Goal: Task Accomplishment & Management: Complete application form

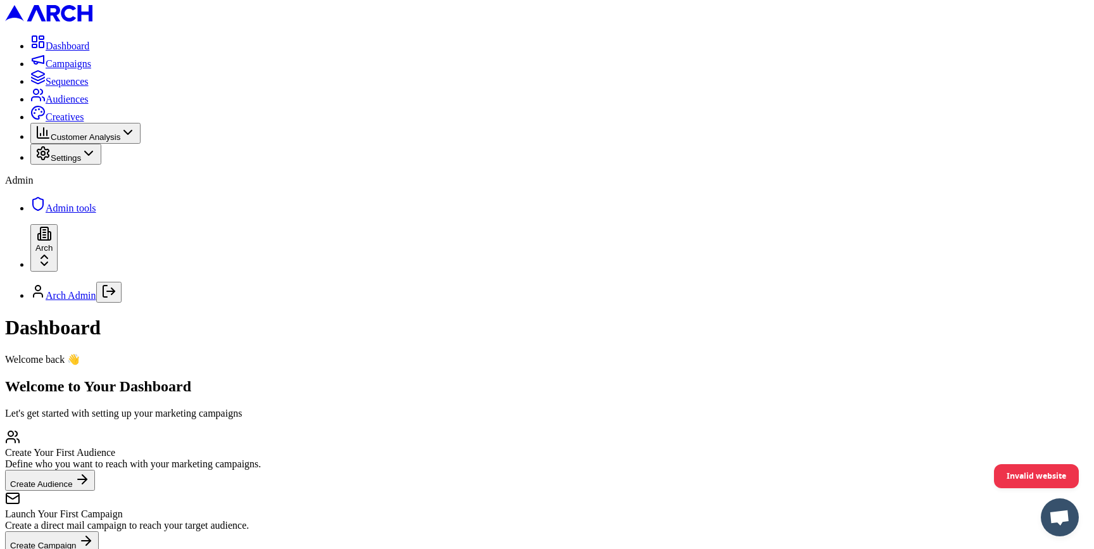
click at [147, 508] on html "Dashboard Campaigns Sequences Audiences Creatives Customer Analysis Settings Ad…" at bounding box center [547, 322] width 1094 height 645
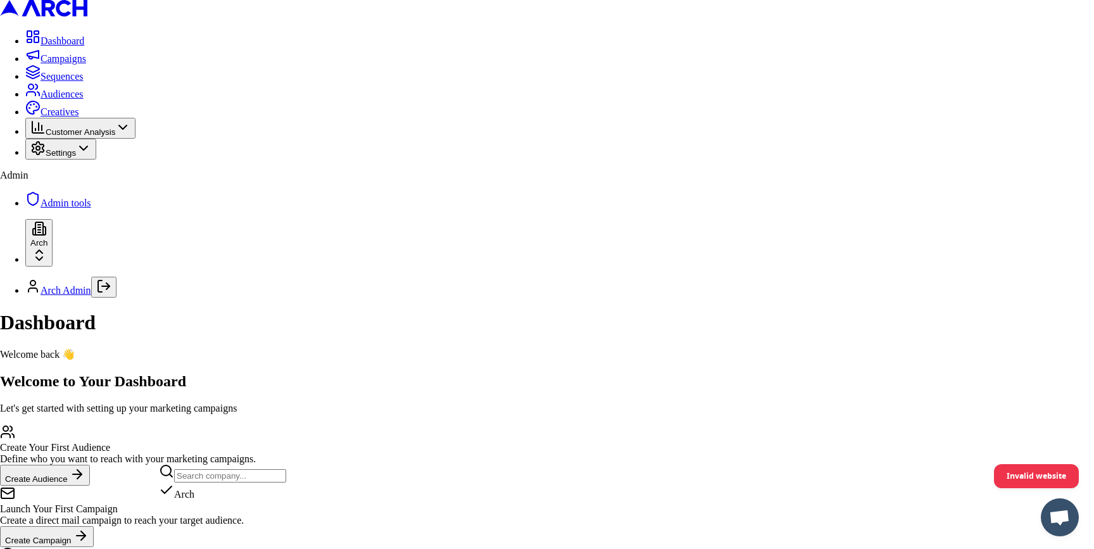
click at [151, 417] on html "Dashboard Campaigns Sequences Audiences Creatives Customer Analysis Settings Ad…" at bounding box center [547, 320] width 1094 height 640
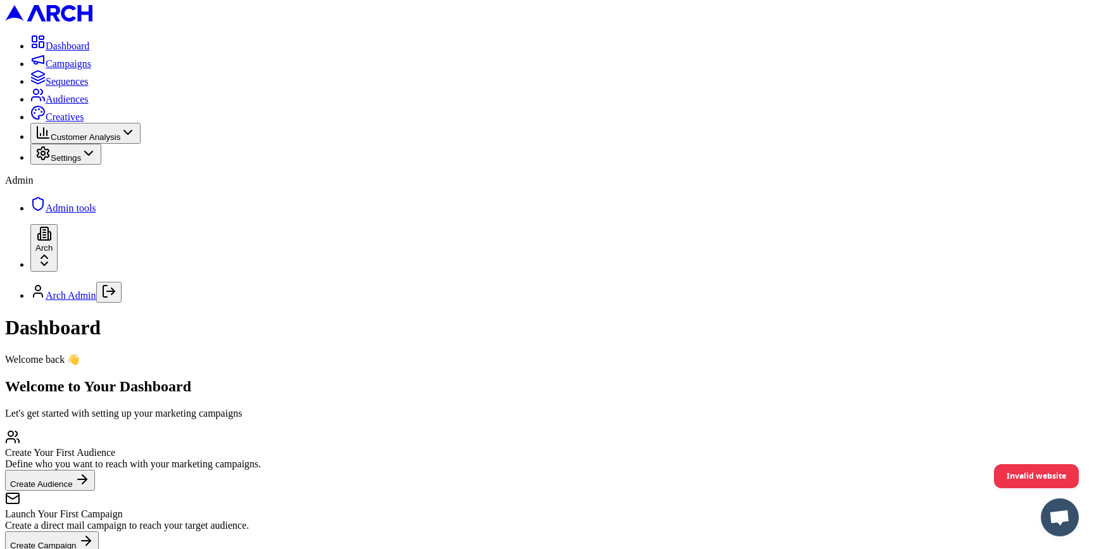
click at [120, 142] on span "Customer Analysis" at bounding box center [86, 136] width 70 height 9
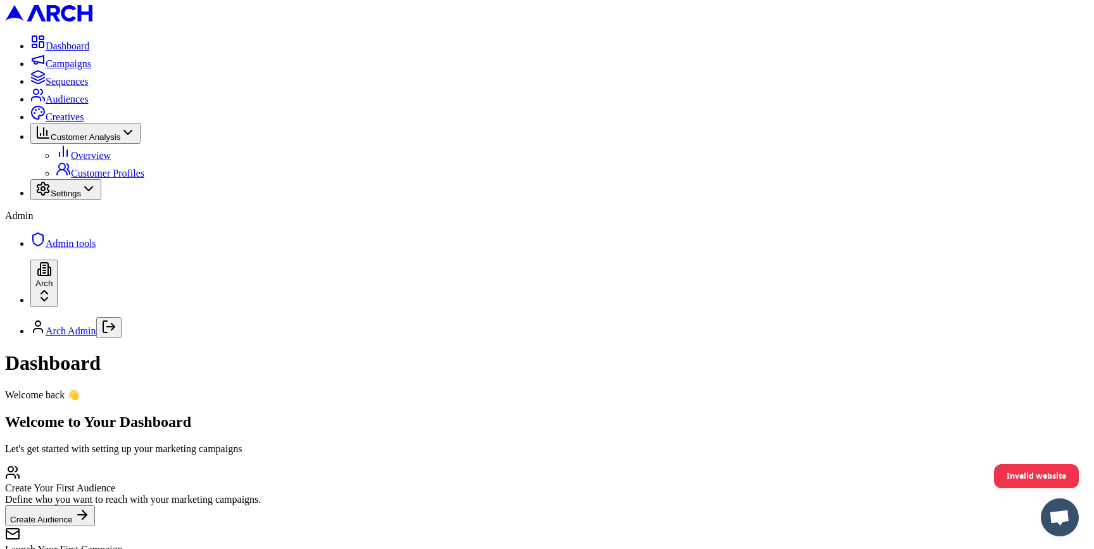
click at [81, 198] on span "Settings" at bounding box center [66, 193] width 30 height 9
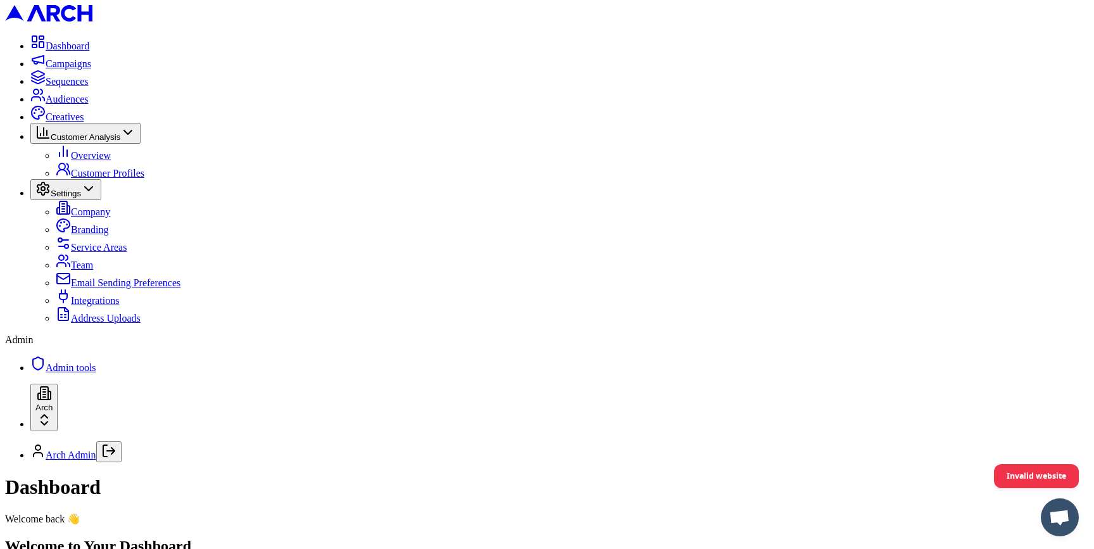
click at [106, 324] on span "Address Uploads" at bounding box center [106, 318] width 70 height 11
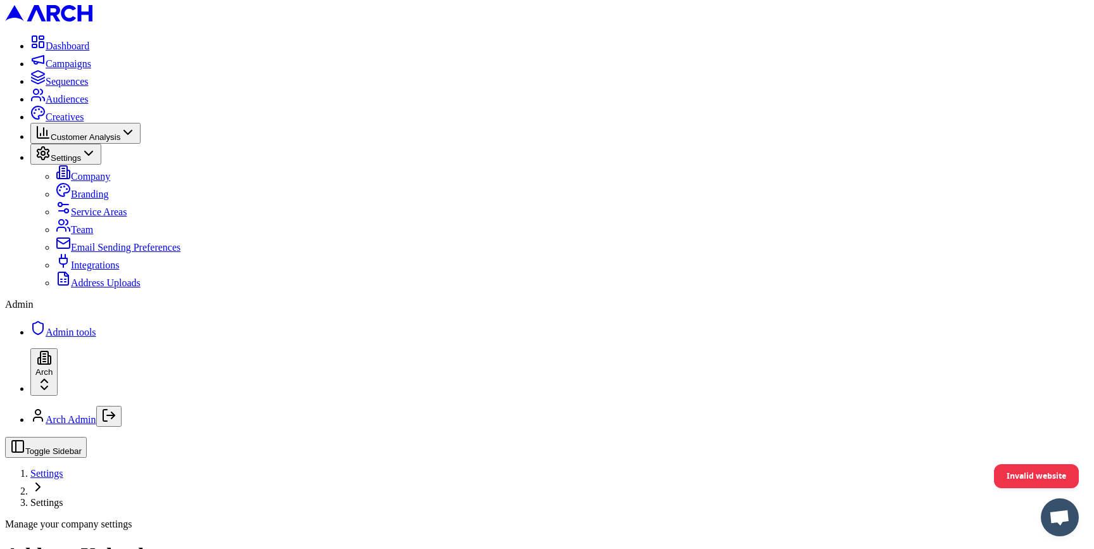
radio input "false"
radio input "true"
type input "C:\fakepath\demand-iq-leads-Aug-19-Sep-18-2025 - demand-iq-leads-Aug-19-Sep-18-…"
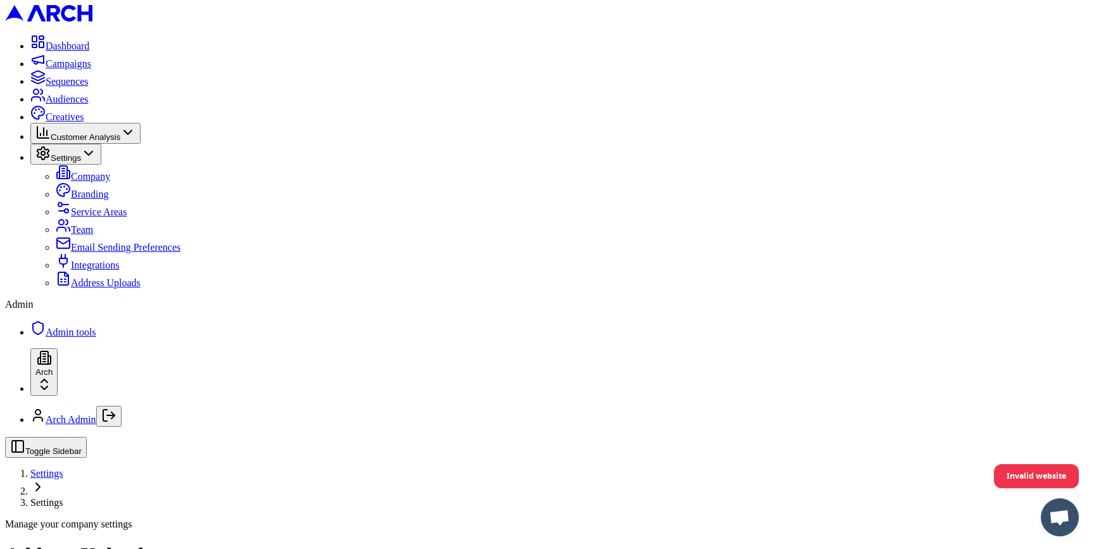
type input "test"
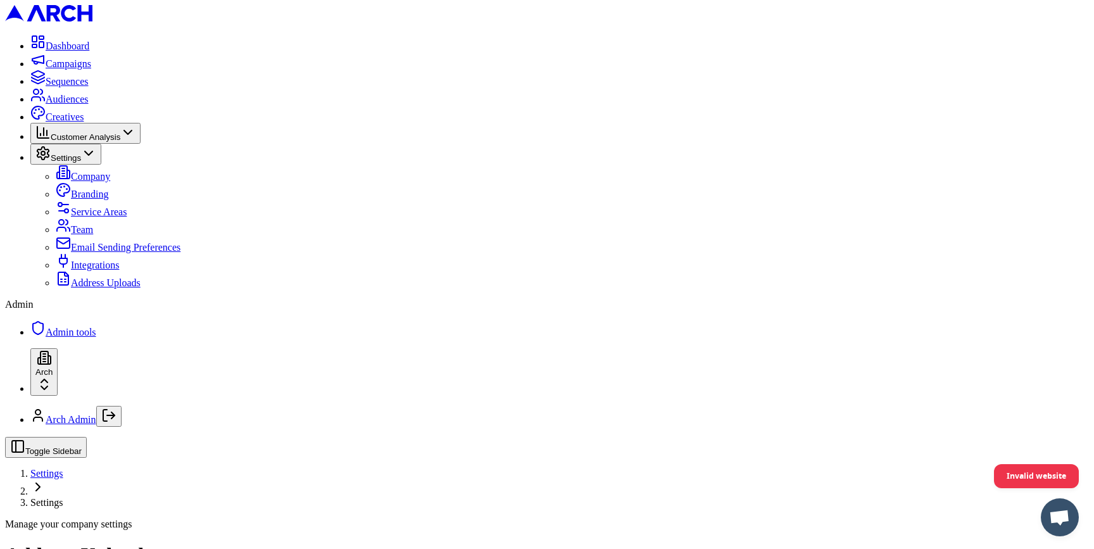
type input "C:\fakepath\demand-iq-leads-Aug-19-Sep-18-2025.csv"
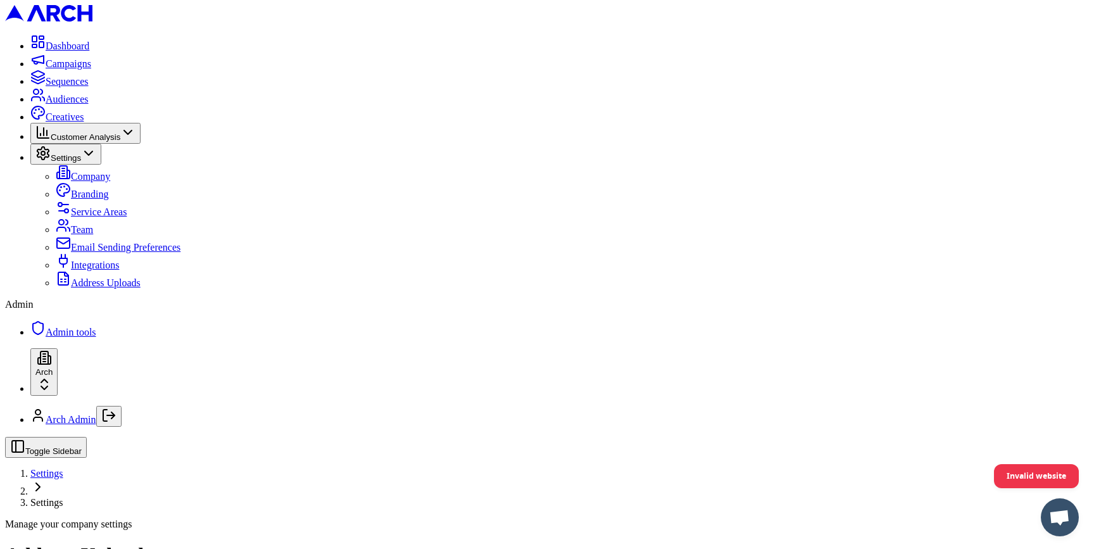
scroll to position [122, 0]
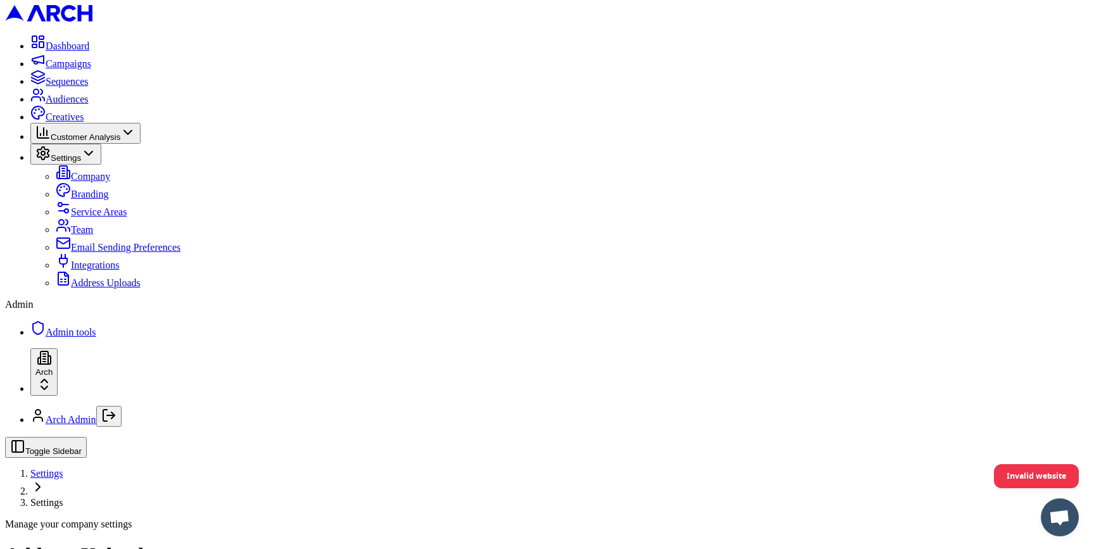
radio input "false"
radio input "true"
type input "C:\fakepath\demand-iq-leads-Aug-19-Sep-18-2025.csv"
type input "emil file"
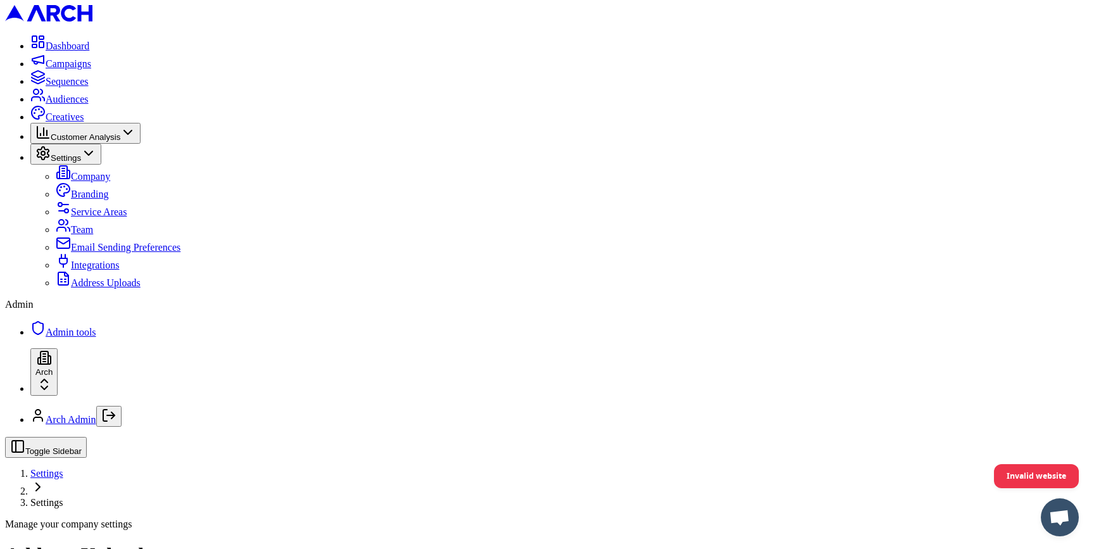
drag, startPoint x: 812, startPoint y: 315, endPoint x: 728, endPoint y: 304, distance: 84.9
click at [728, 308] on div "CSV must contain either an "address" column or separate columns for street_numb…" at bounding box center [1006, 313] width 560 height 11
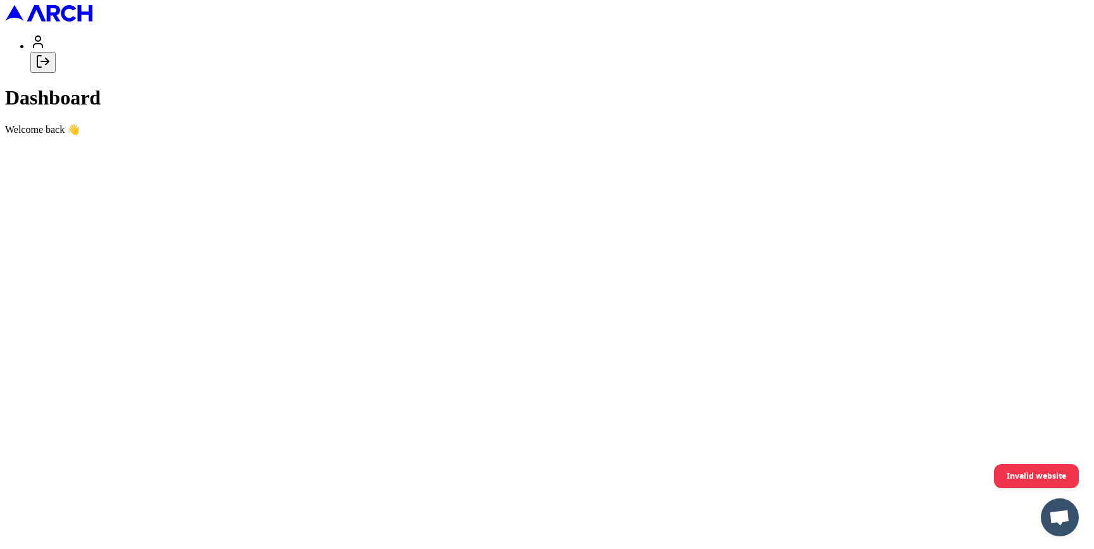
click at [56, 73] on button "Log out" at bounding box center [42, 62] width 25 height 21
type input "[PERSON_NAME][EMAIL_ADDRESS][DOMAIN_NAME]"
